Goal: Navigation & Orientation: Find specific page/section

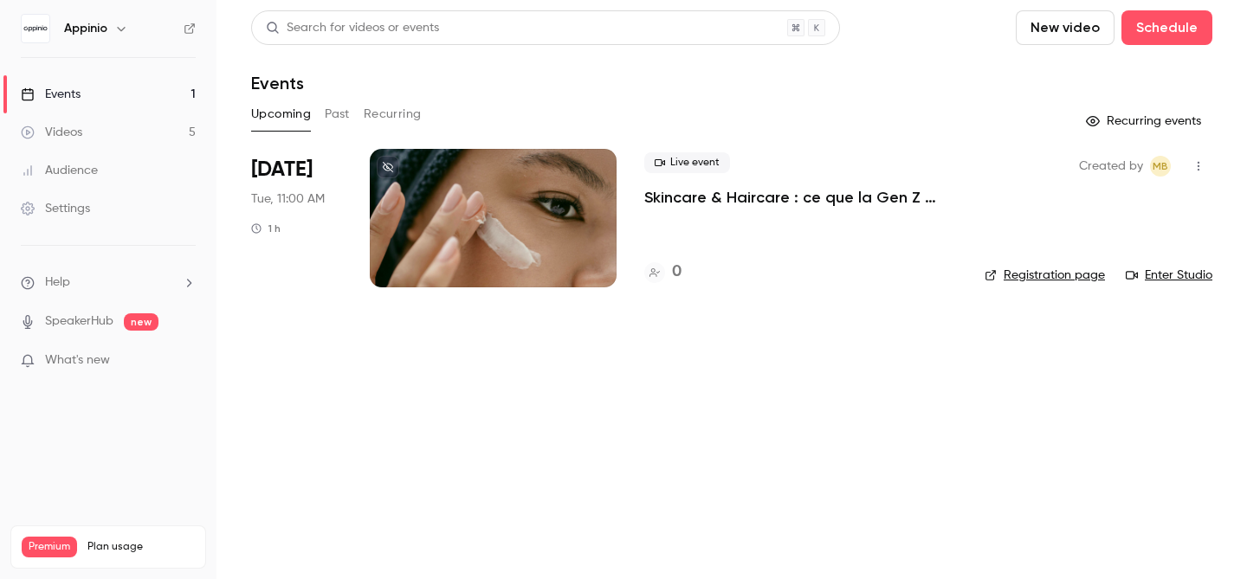
click at [120, 29] on icon "button" at bounding box center [121, 29] width 8 height 4
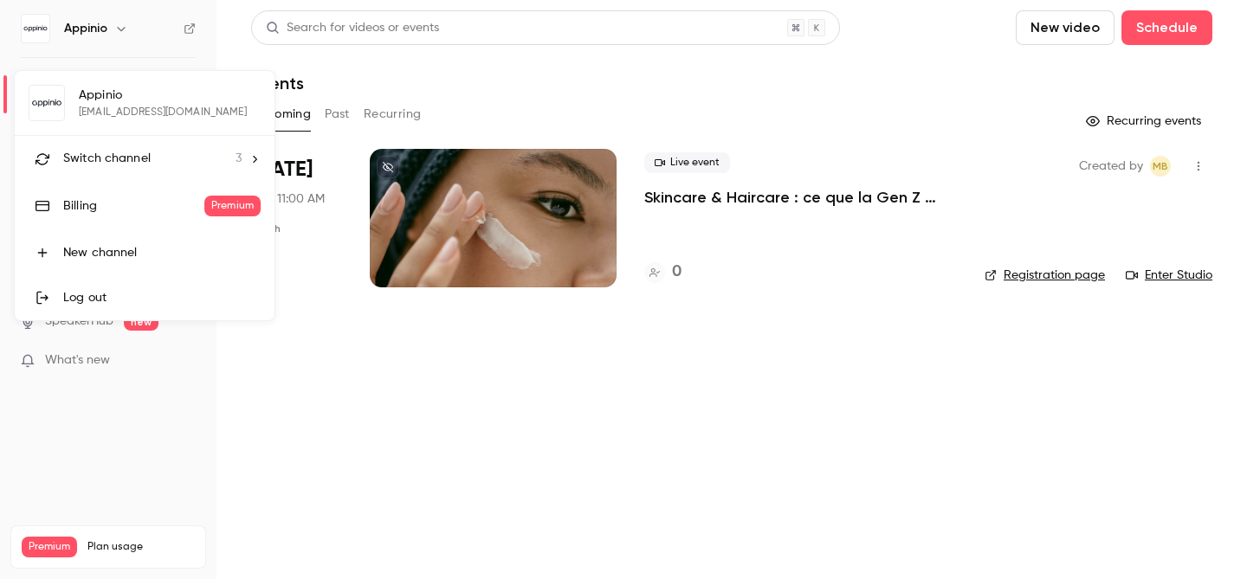
click at [252, 158] on icon at bounding box center [254, 159] width 12 height 12
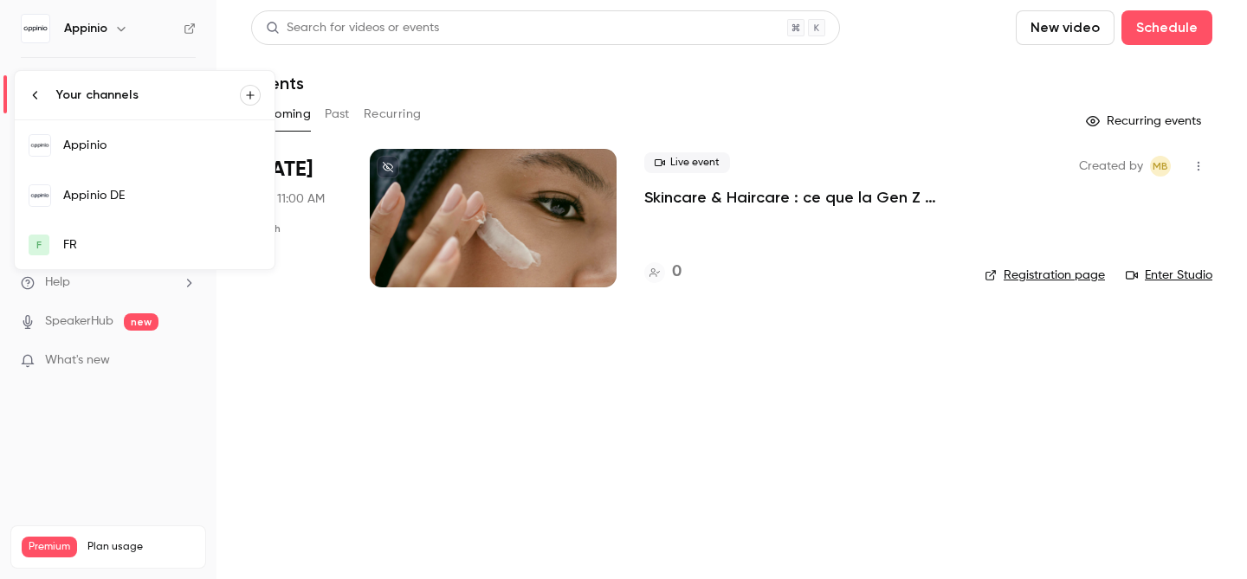
click at [130, 190] on div "Appinio DE" at bounding box center [161, 195] width 197 height 17
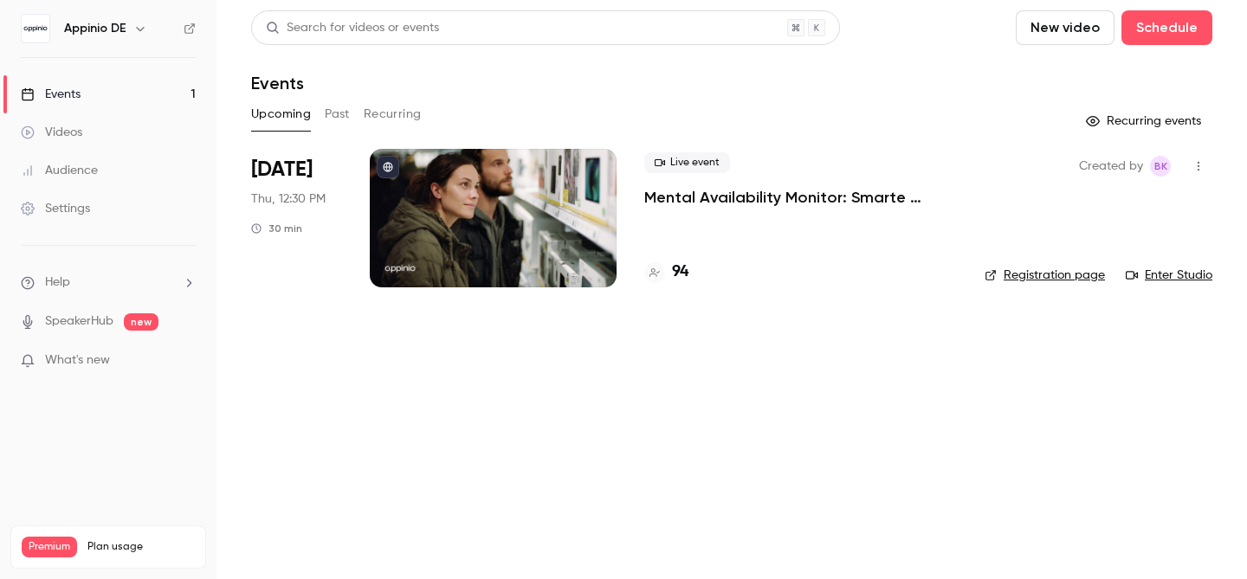
click at [1197, 164] on icon "button" at bounding box center [1198, 166] width 14 height 12
click at [1062, 210] on div at bounding box center [1052, 210] width 28 height 14
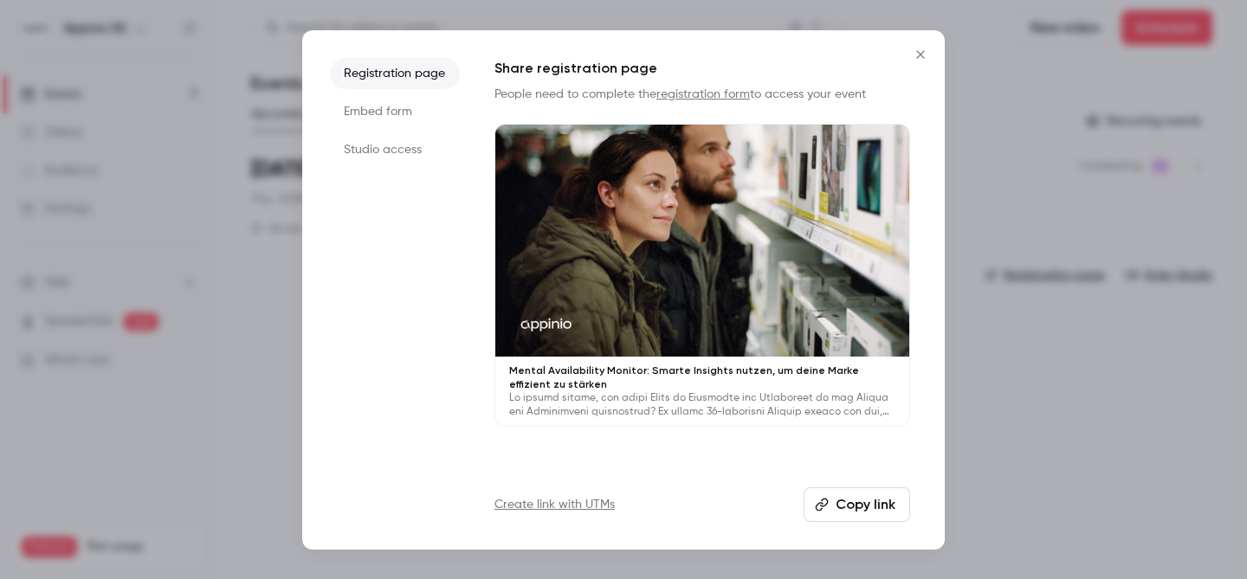
click at [1037, 385] on div at bounding box center [623, 289] width 1247 height 579
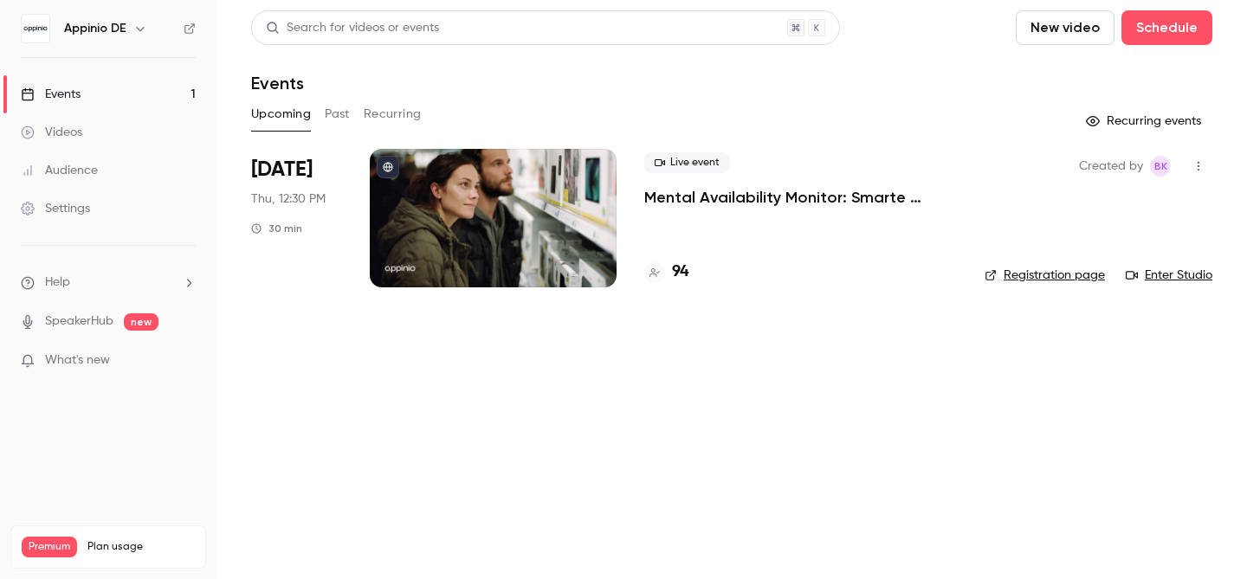
click at [1024, 277] on link "Registration page" at bounding box center [1044, 275] width 120 height 17
